Goal: Transaction & Acquisition: Obtain resource

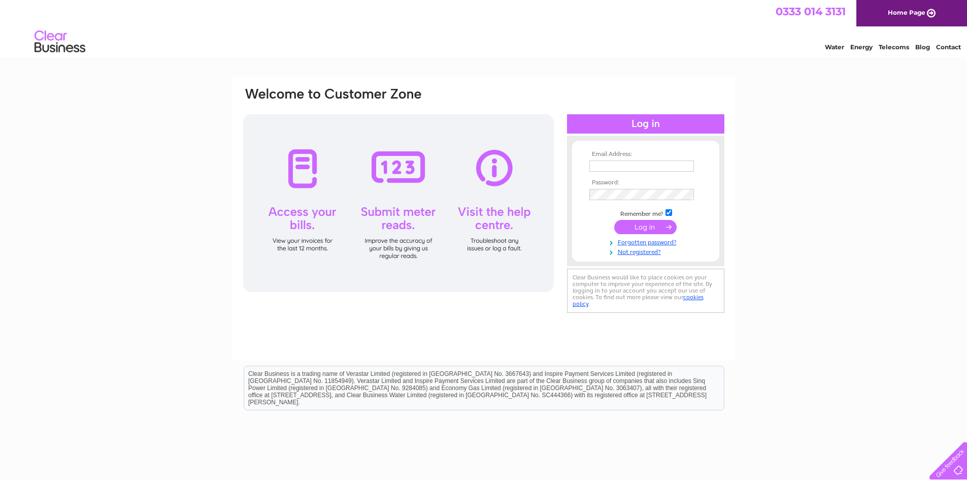
type input "[PERSON_NAME][EMAIL_ADDRESS][DOMAIN_NAME]"
click at [632, 224] on input "submit" at bounding box center [645, 227] width 62 height 14
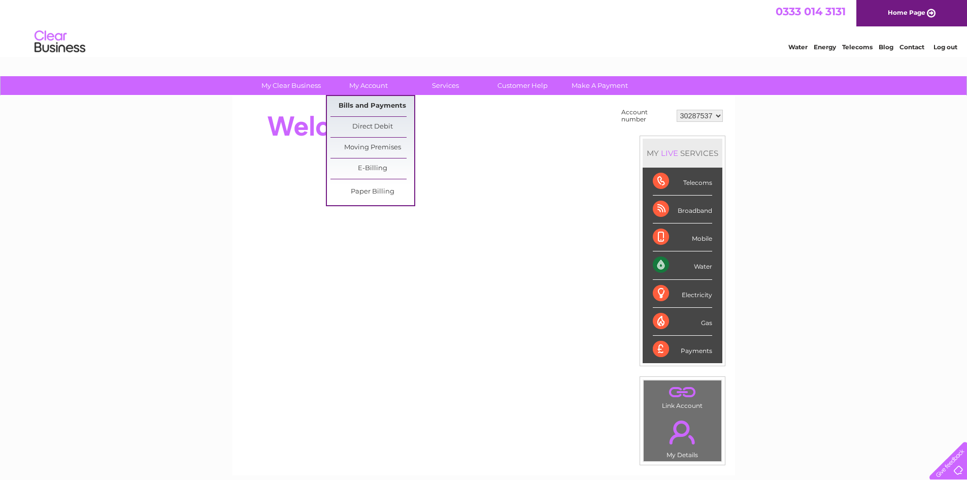
click at [366, 100] on link "Bills and Payments" at bounding box center [373, 106] width 84 height 20
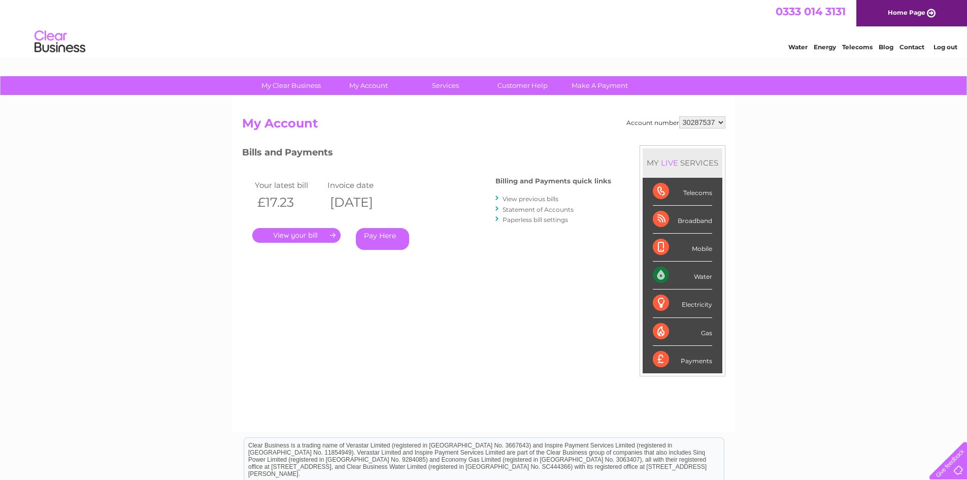
click at [292, 232] on link "." at bounding box center [296, 235] width 88 height 15
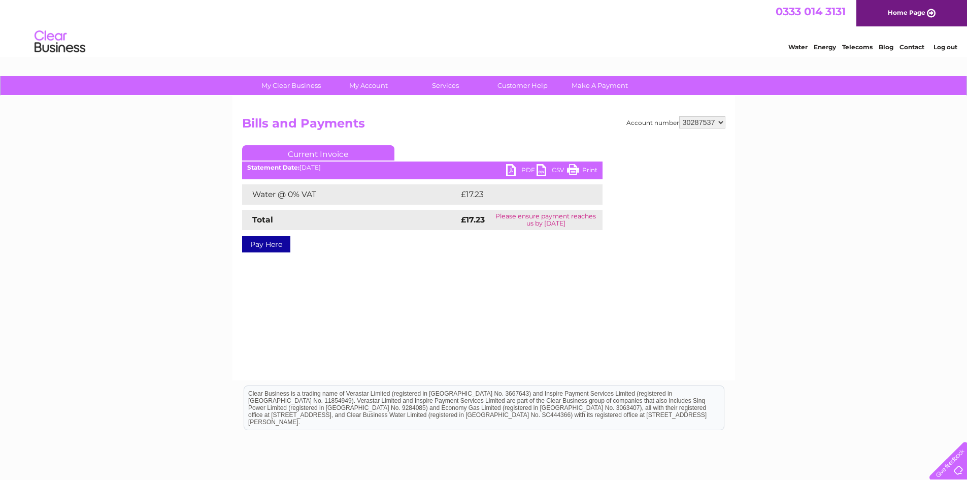
click at [509, 169] on link "PDF" at bounding box center [521, 171] width 30 height 15
